Goal: Navigation & Orientation: Find specific page/section

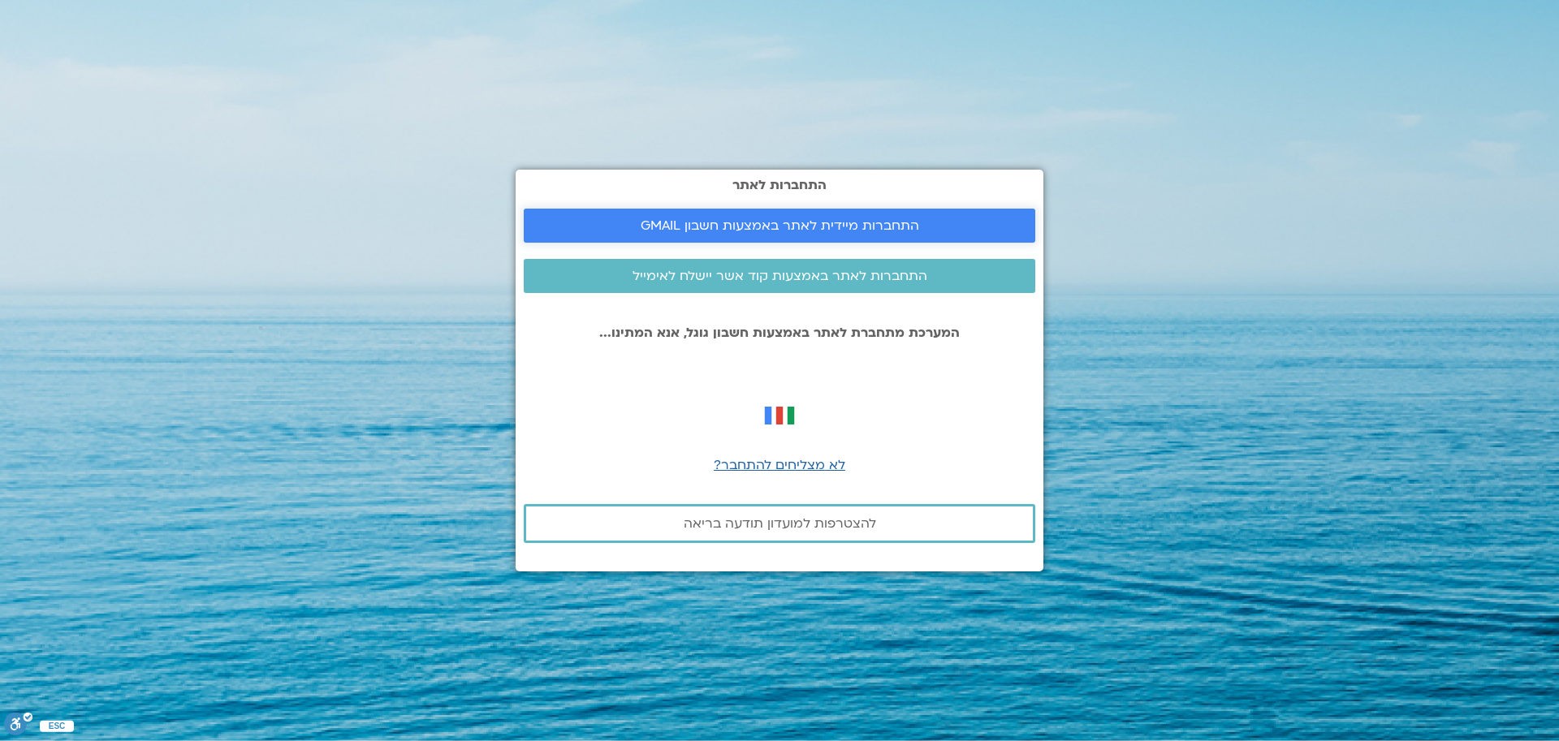
click at [832, 222] on span "התחברות מיידית לאתר באמצעות חשבון GMAIL" at bounding box center [780, 225] width 279 height 15
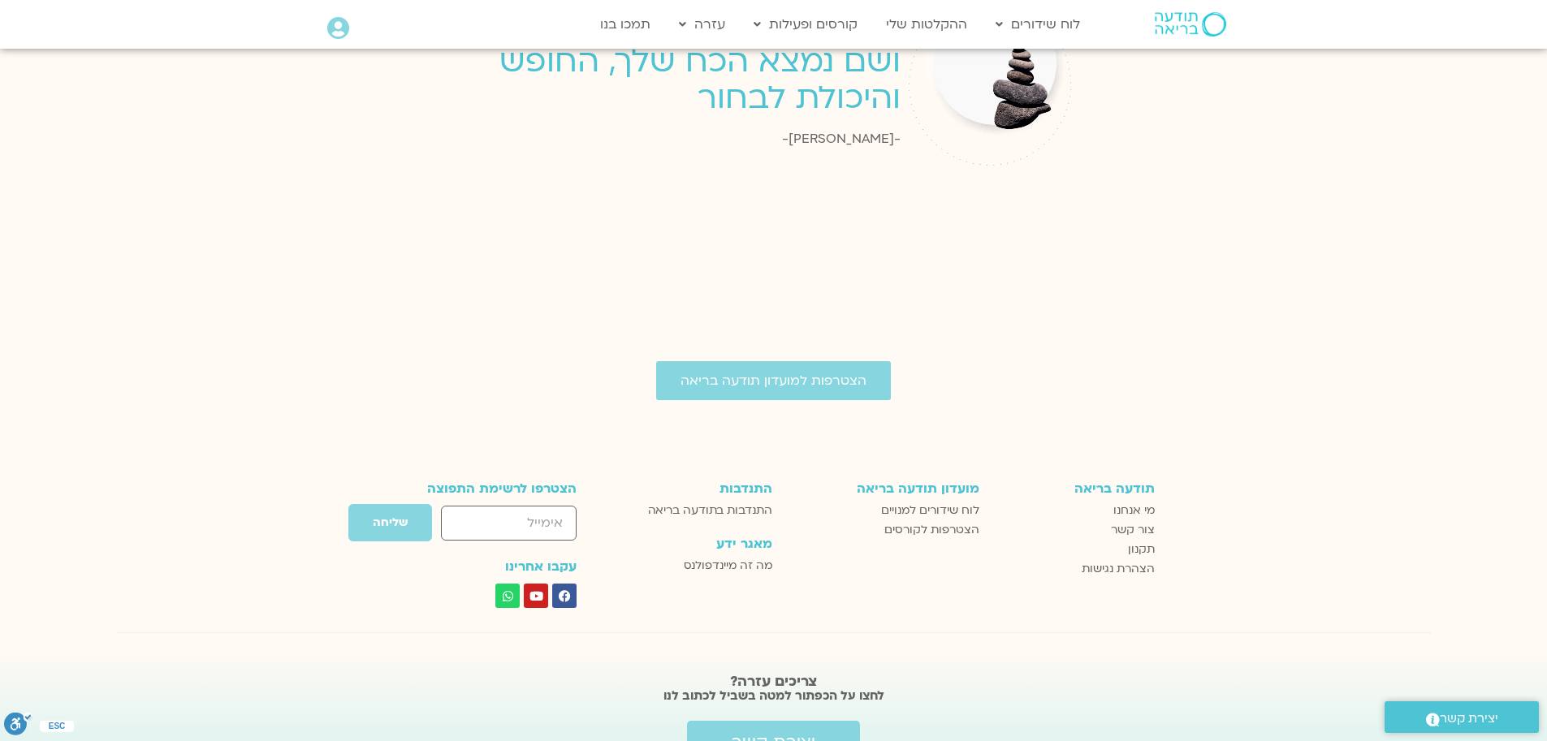
scroll to position [2098, 0]
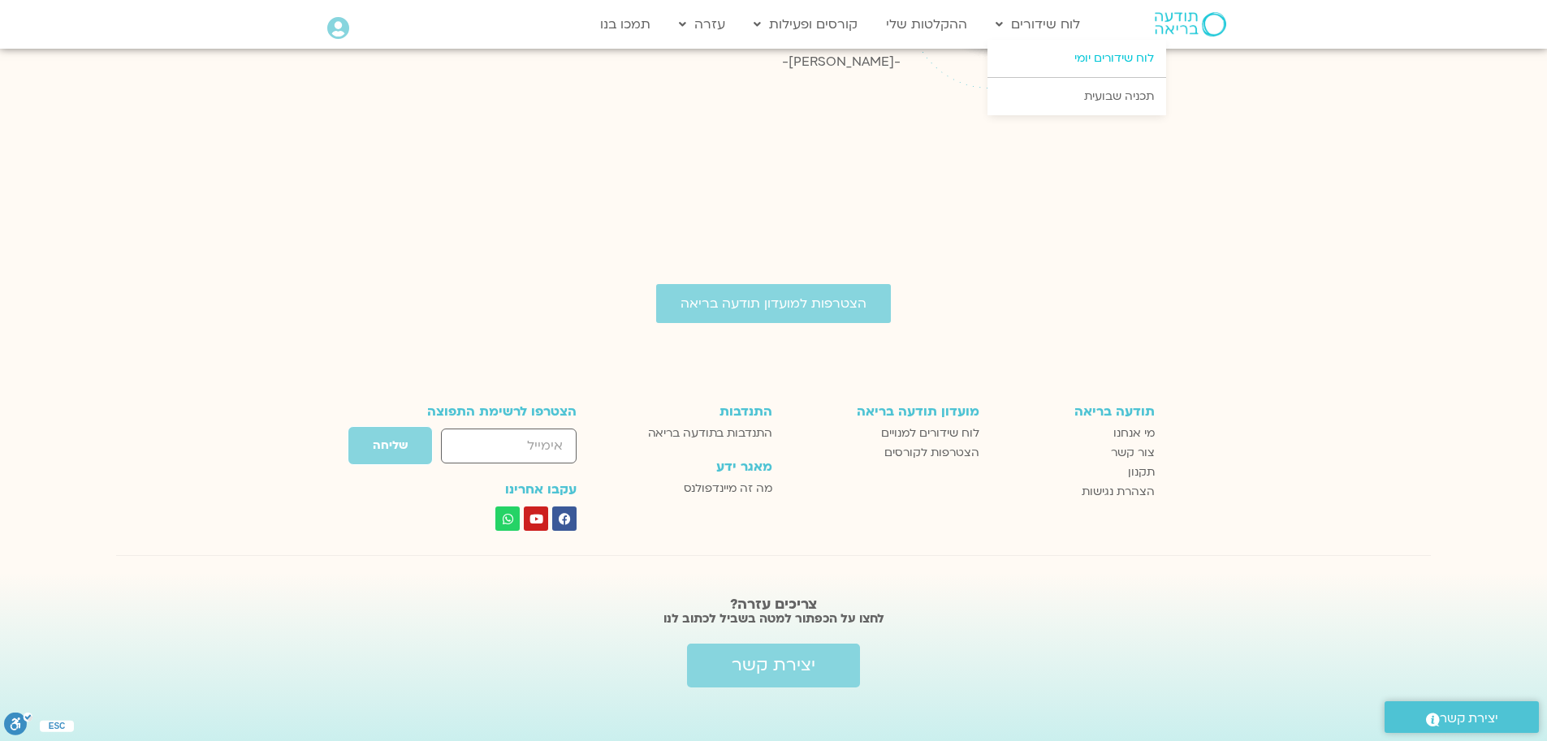
click at [1096, 54] on link "לוח שידורים יומי" at bounding box center [1076, 58] width 179 height 37
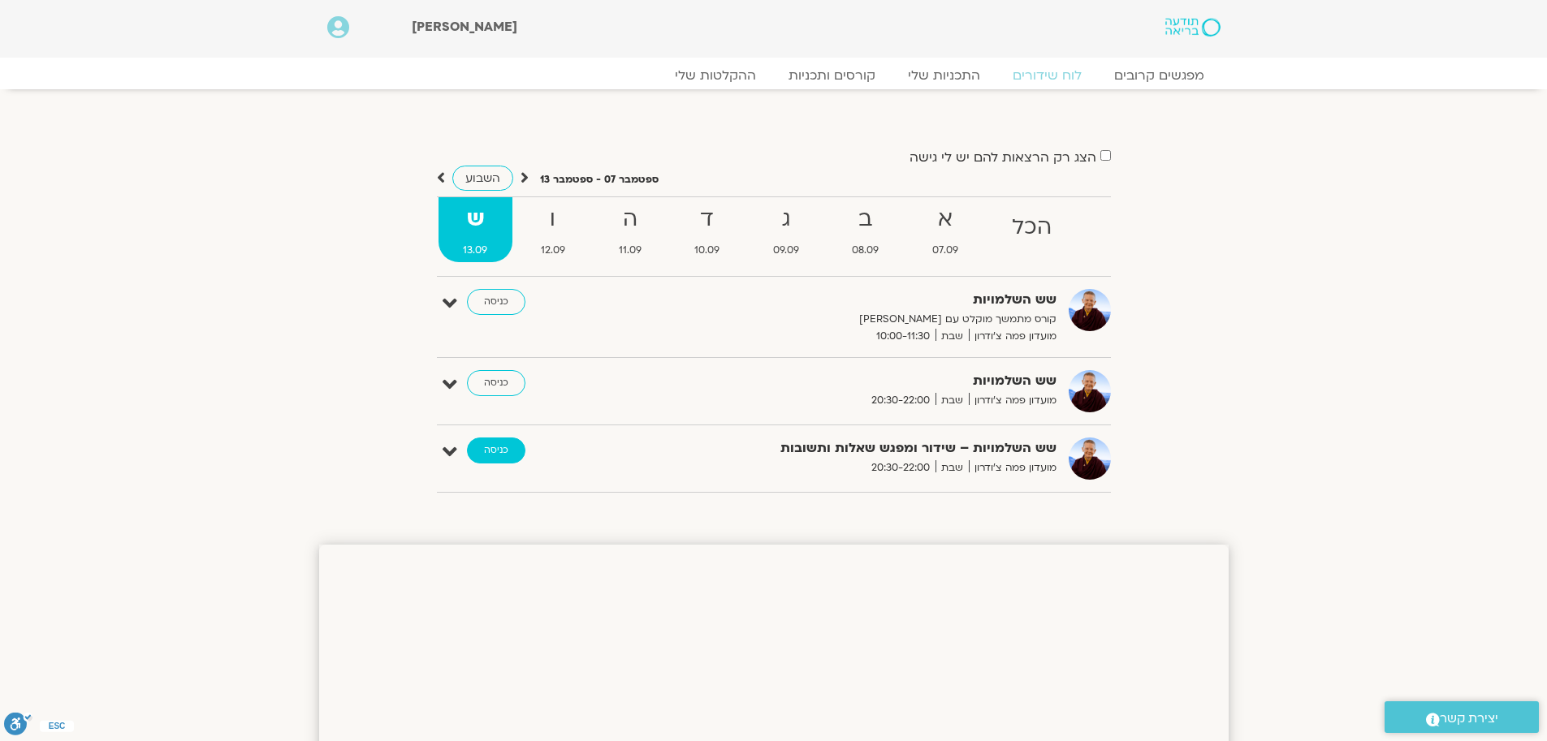
click at [499, 452] on link "כניסה" at bounding box center [496, 451] width 58 height 26
